Goal: Check status: Check status

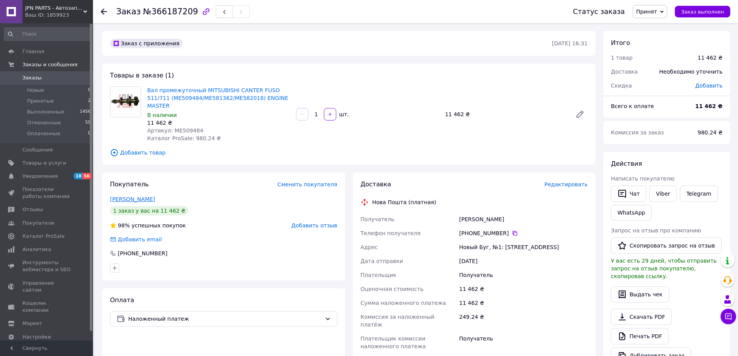
click at [124, 196] on link "Руся Руся" at bounding box center [132, 199] width 45 height 6
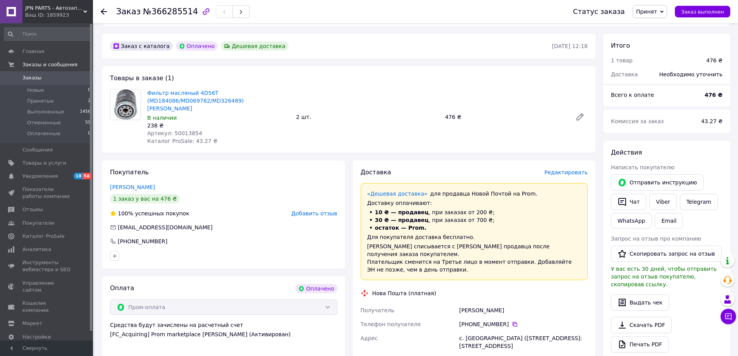
scroll to position [271, 0]
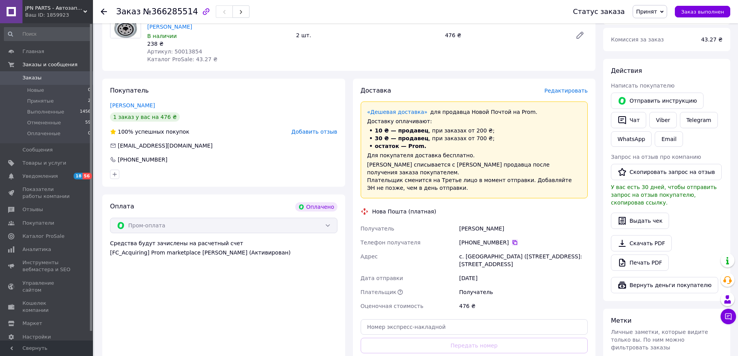
click at [512, 239] on icon at bounding box center [515, 242] width 6 height 6
drag, startPoint x: 503, startPoint y: 213, endPoint x: 460, endPoint y: 211, distance: 43.4
click at [460, 222] on div "Феськин Илья" at bounding box center [523, 229] width 132 height 14
copy div "Феськин Илья"
click at [483, 249] on div "с. Дмитровка (Днепропетровская обл., Синельниковский р-н.), №1: ул. Сайгака Ака…" at bounding box center [523, 260] width 132 height 22
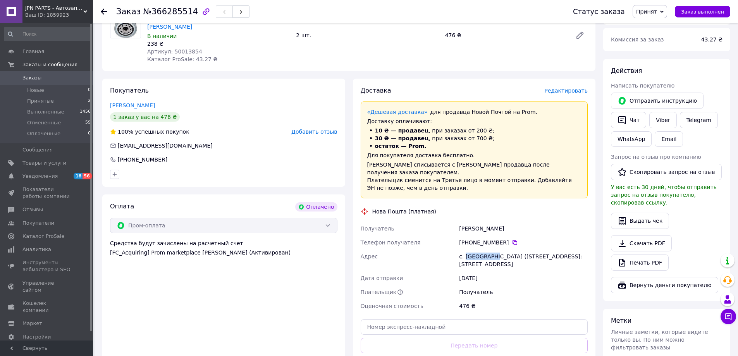
click at [483, 249] on div "с. Дмитровка (Днепропетровская обл., Синельниковский р-н.), №1: ул. Сайгака Ака…" at bounding box center [523, 260] width 132 height 22
copy div "Дмитровка"
click at [179, 48] on span "Артикул: 50013854" at bounding box center [174, 51] width 55 height 6
copy span "50013854"
